Goal: Navigation & Orientation: Find specific page/section

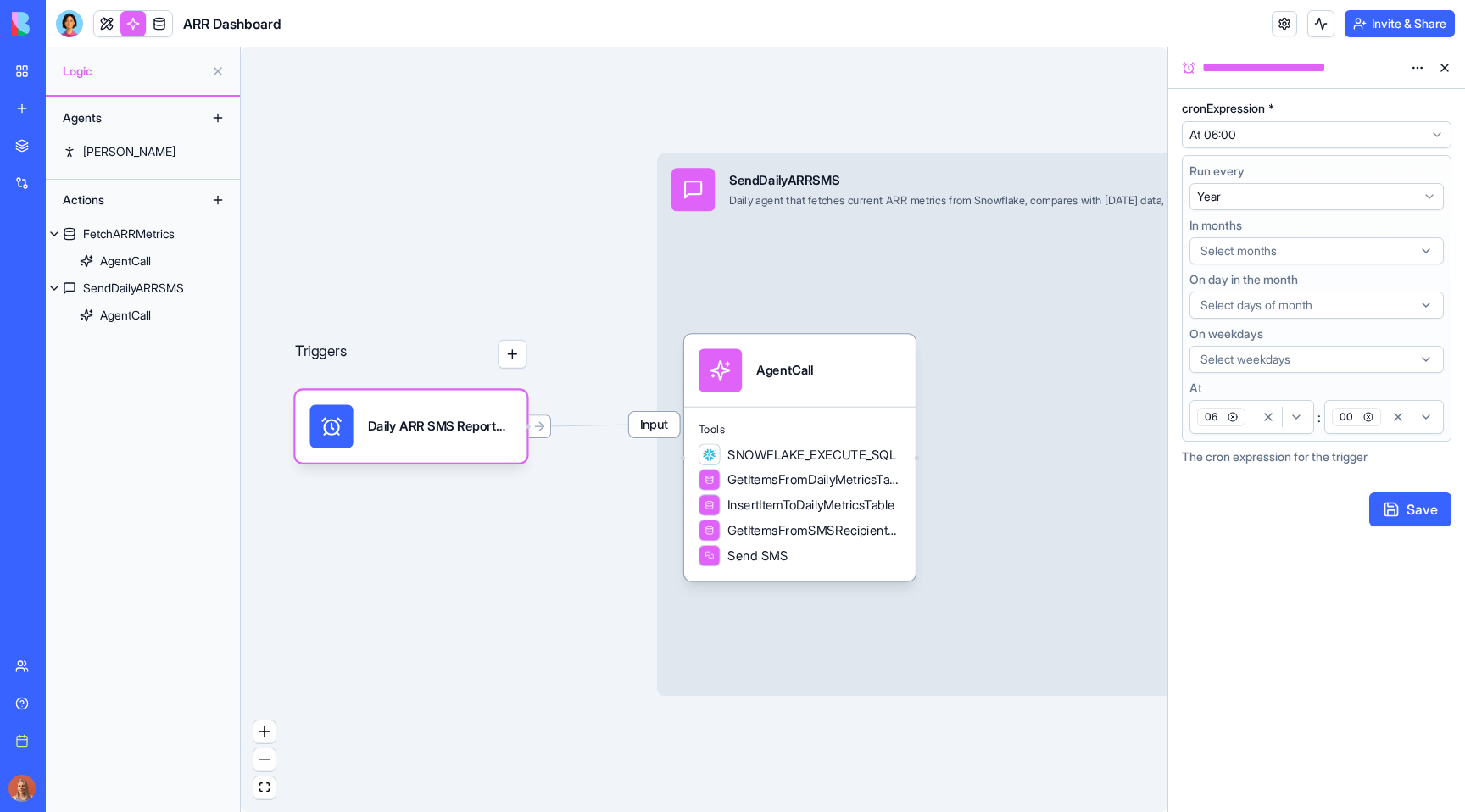
select select "**********"
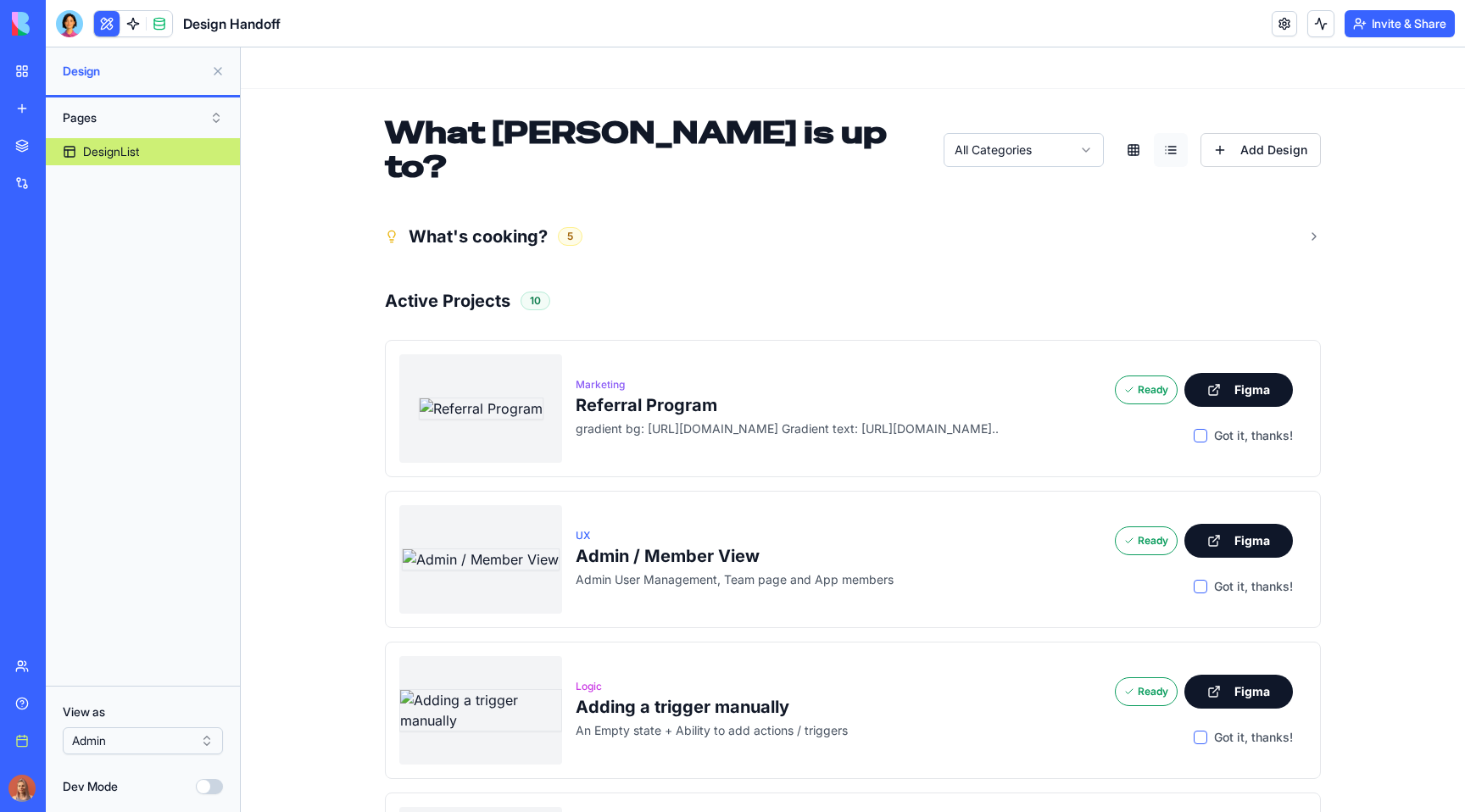
scroll to position [424, 0]
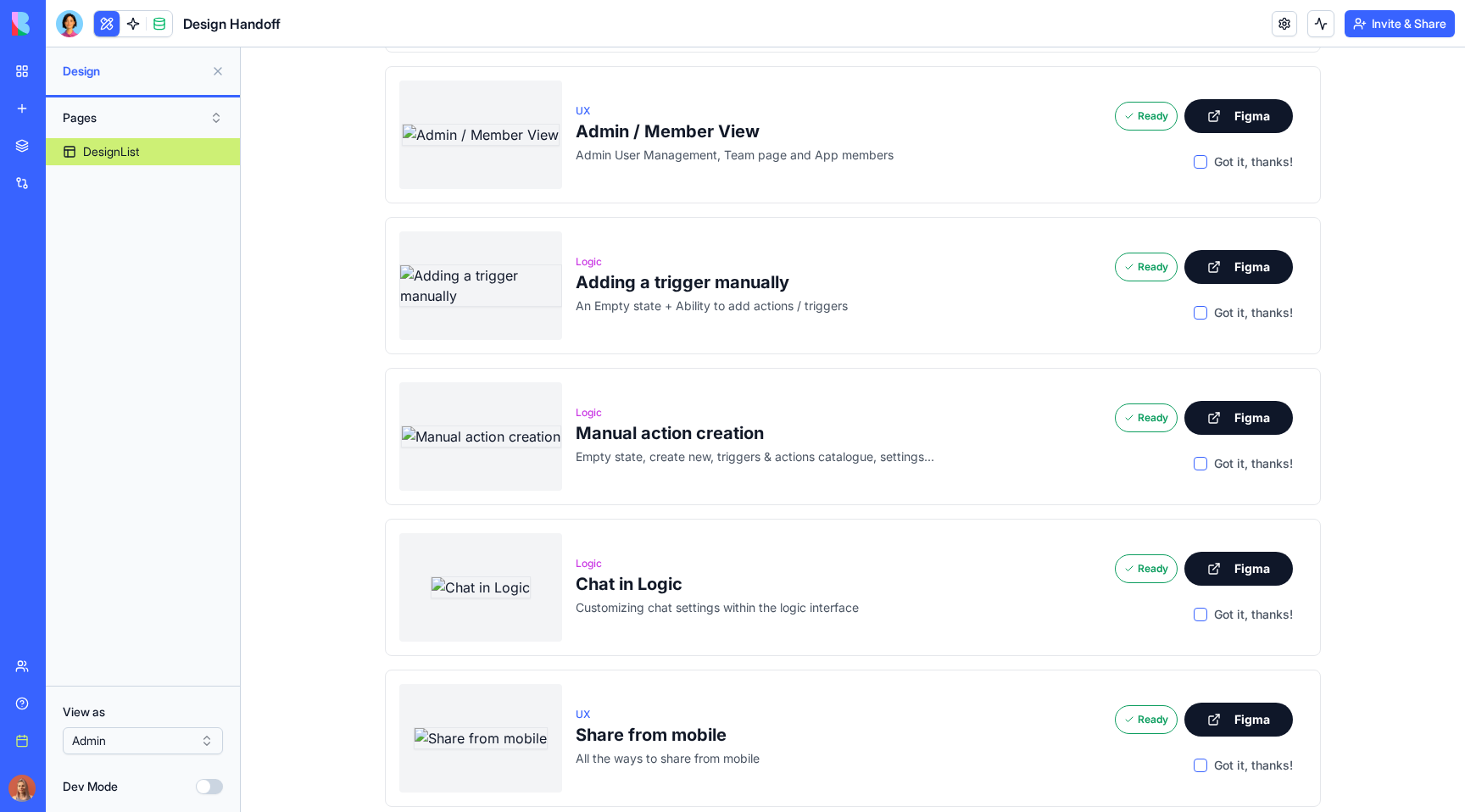
click at [29, 72] on link "My workspace" at bounding box center [39, 71] width 67 height 34
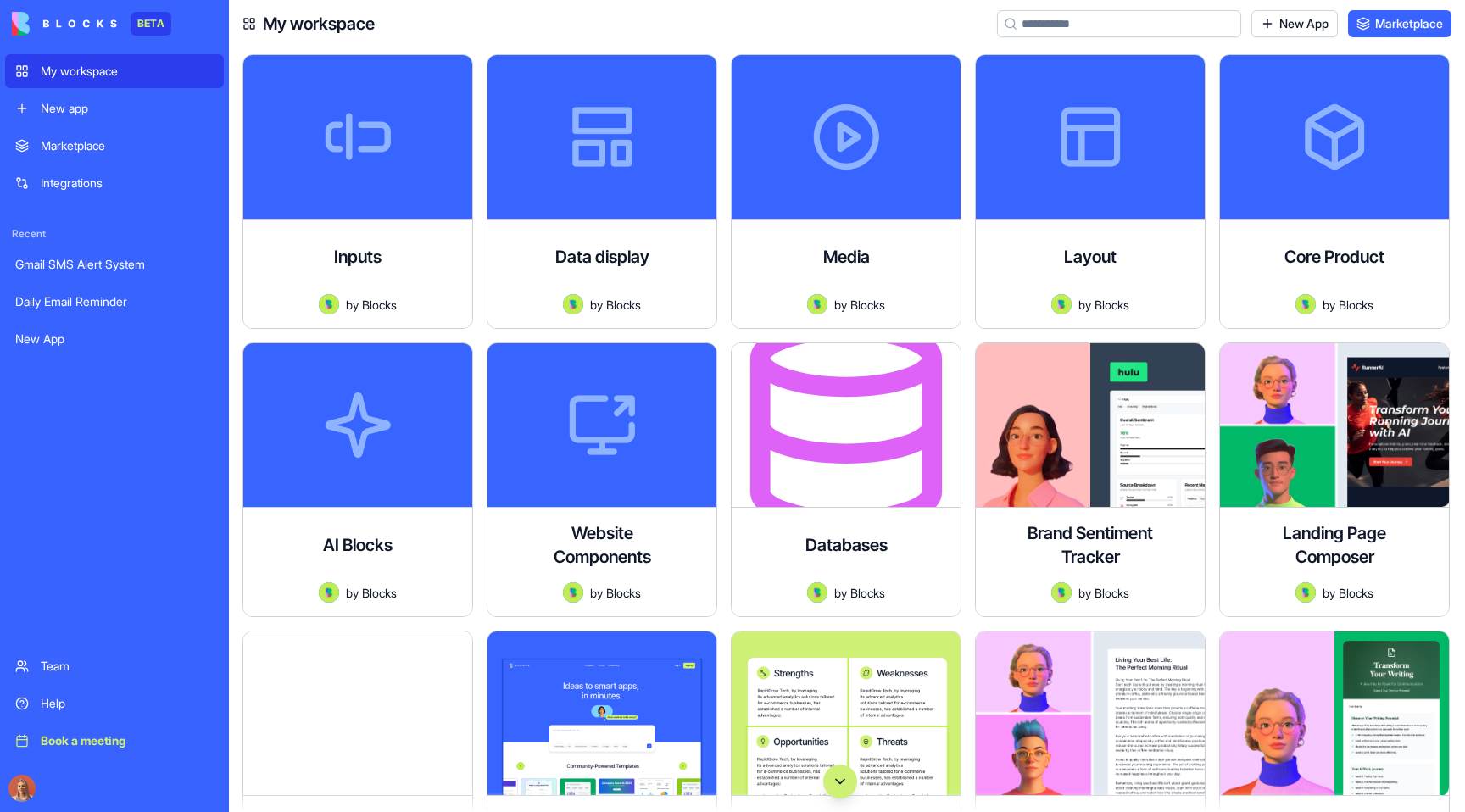
click at [121, 143] on div "Marketplace" at bounding box center [127, 146] width 173 height 17
